Goal: Book appointment/travel/reservation

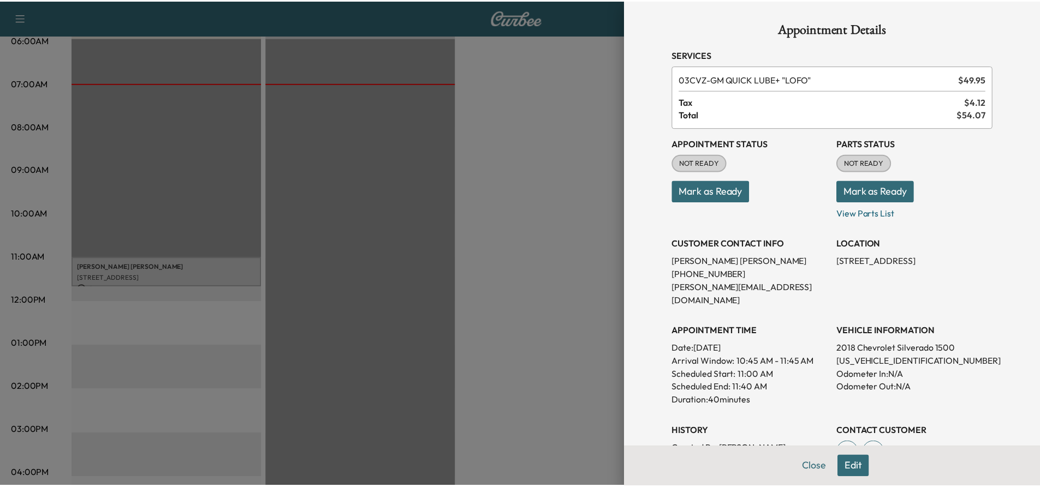
scroll to position [109, 0]
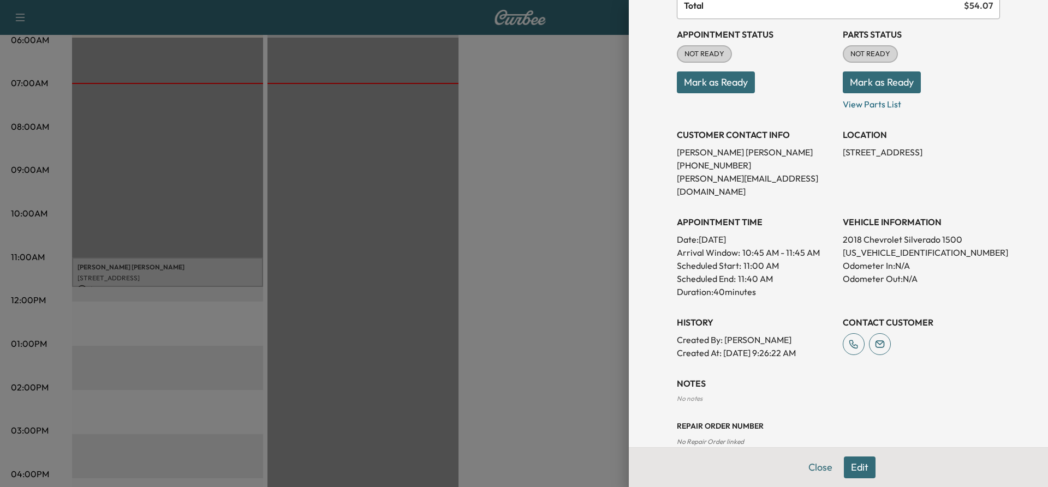
click at [543, 77] on div at bounding box center [524, 243] width 1048 height 487
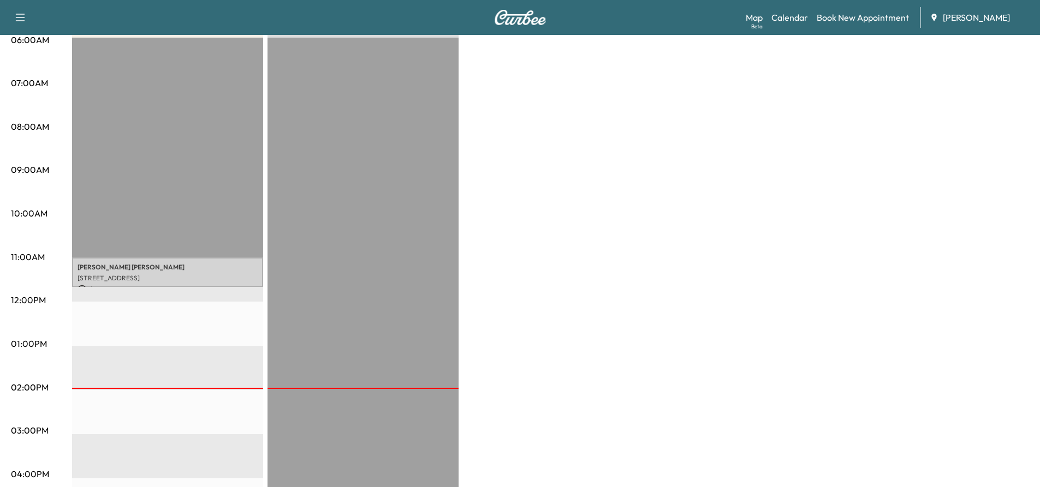
scroll to position [0, 0]
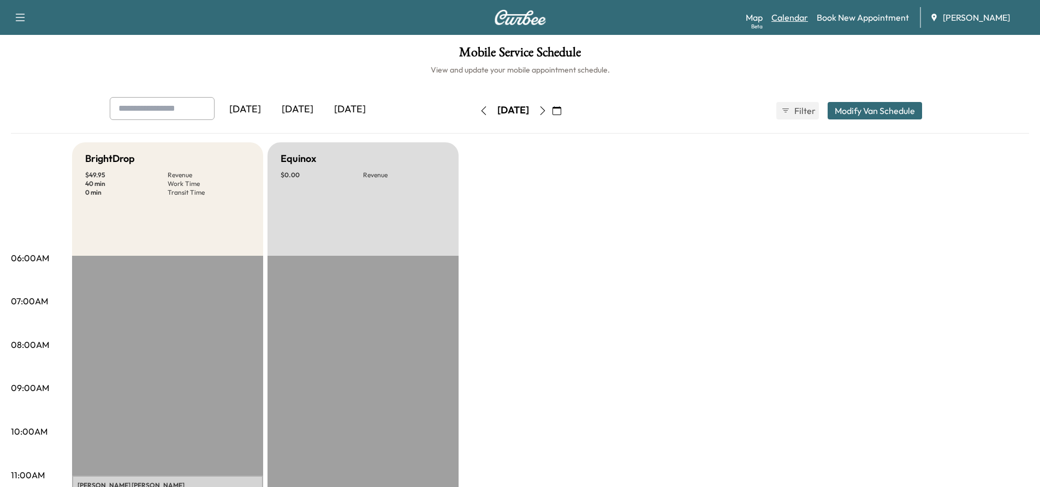
click at [796, 16] on link "Calendar" at bounding box center [789, 17] width 37 height 13
click at [547, 111] on icon "button" at bounding box center [542, 110] width 9 height 9
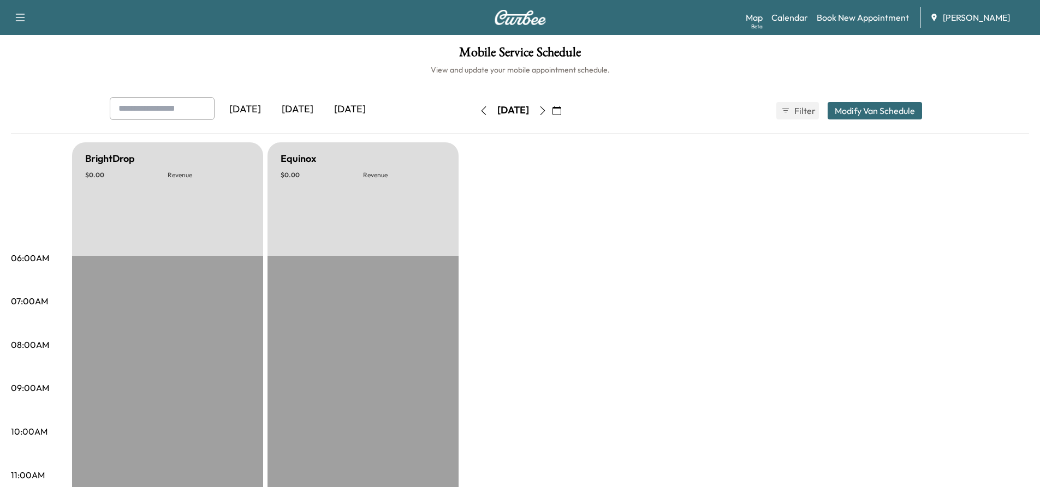
click at [552, 111] on button "button" at bounding box center [542, 110] width 19 height 17
click at [547, 111] on icon "button" at bounding box center [542, 110] width 9 height 9
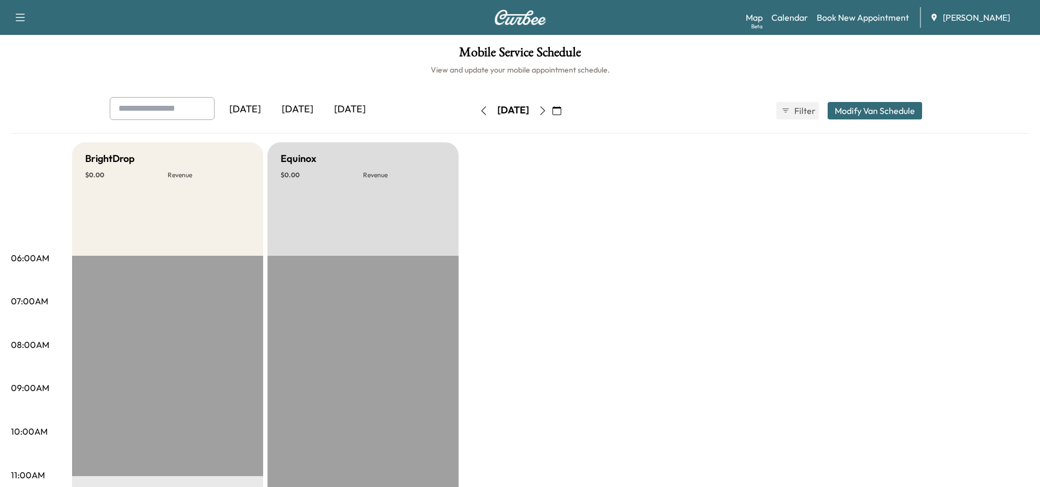
click at [566, 111] on button "button" at bounding box center [556, 110] width 19 height 17
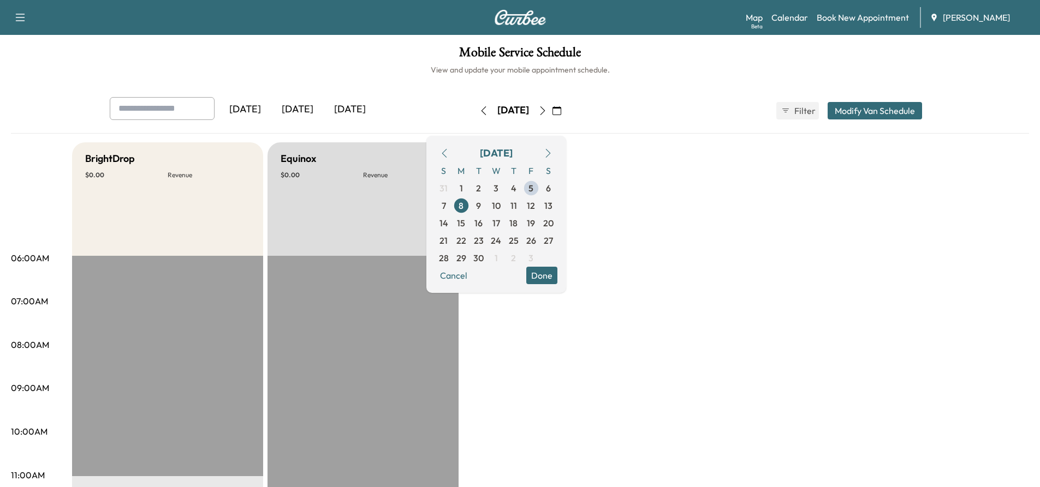
click at [547, 110] on icon "button" at bounding box center [542, 110] width 9 height 9
click at [552, 111] on button "button" at bounding box center [542, 110] width 19 height 17
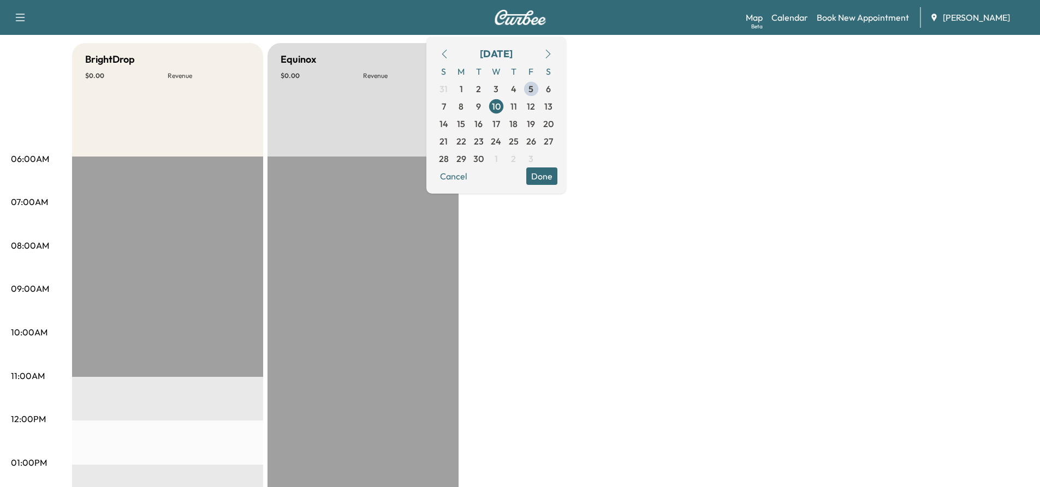
scroll to position [48, 0]
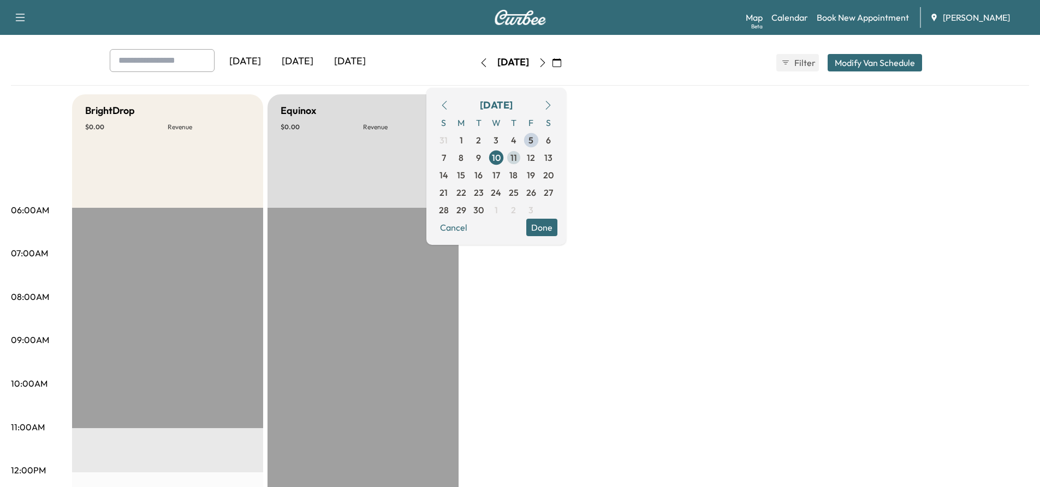
click at [522, 164] on span "11" at bounding box center [513, 157] width 17 height 17
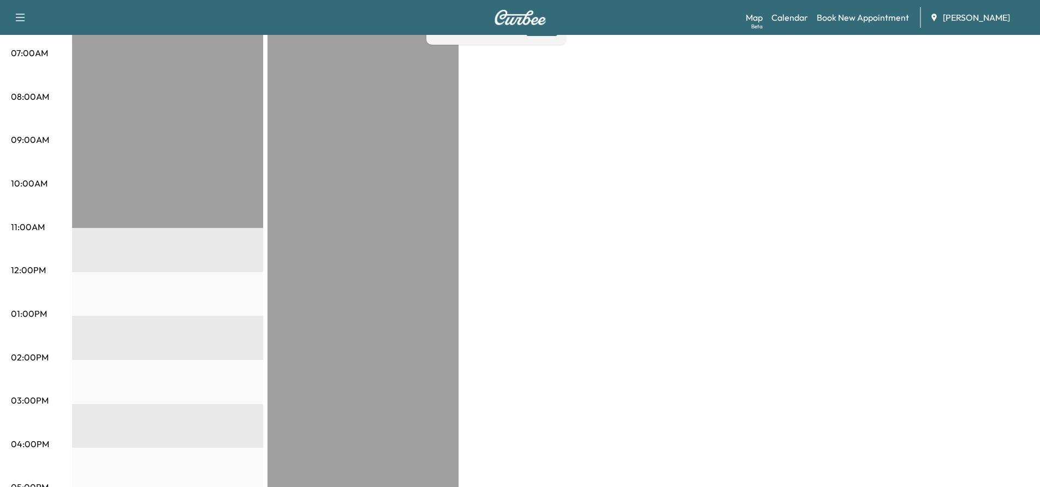
scroll to position [55, 0]
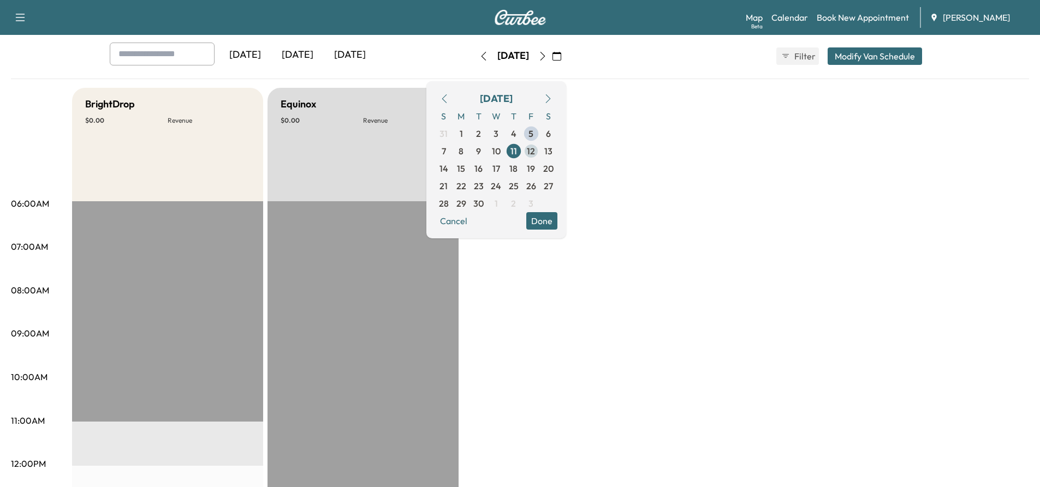
click at [535, 149] on span "12" at bounding box center [531, 151] width 8 height 13
